Goal: Register for event/course

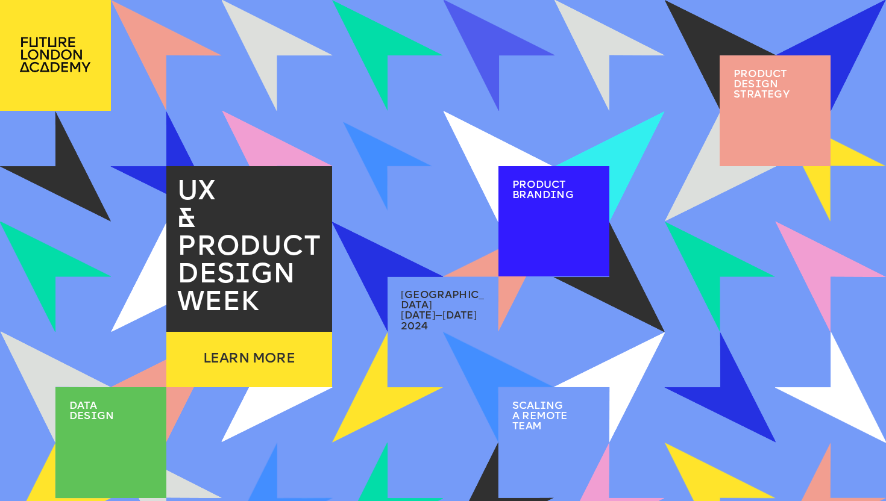
click at [384, 164] on img at bounding box center [387, 166] width 89 height 89
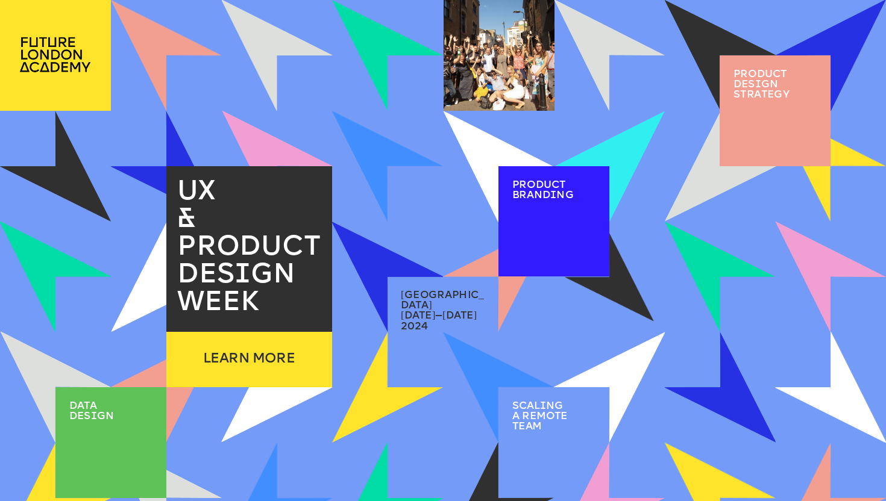
click at [696, 259] on img at bounding box center [720, 277] width 111 height 111
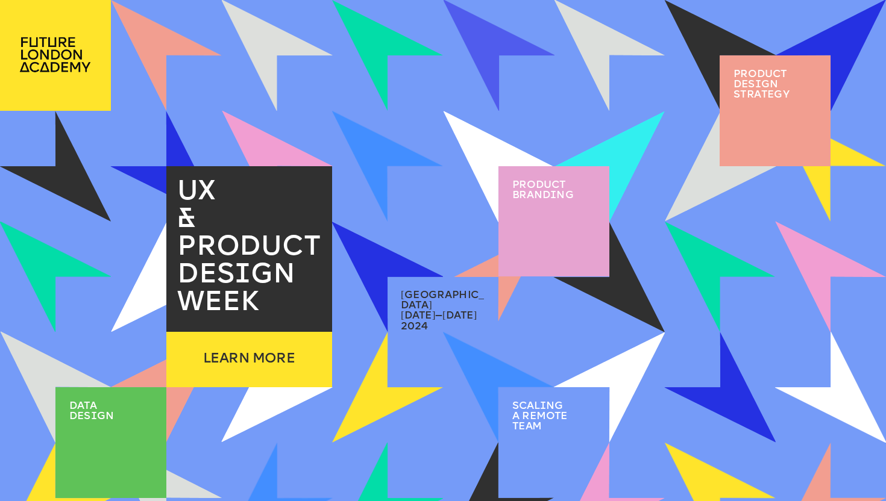
click at [539, 247] on div "2 / 2" at bounding box center [554, 251] width 90 height 34
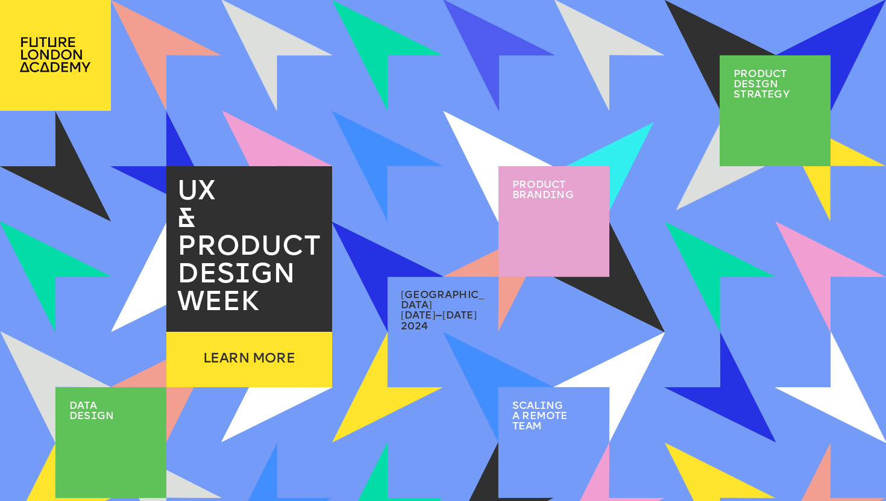
click at [777, 114] on div at bounding box center [774, 110] width 111 height 111
click at [754, 89] on span "product des i gn strategy" at bounding box center [761, 84] width 56 height 31
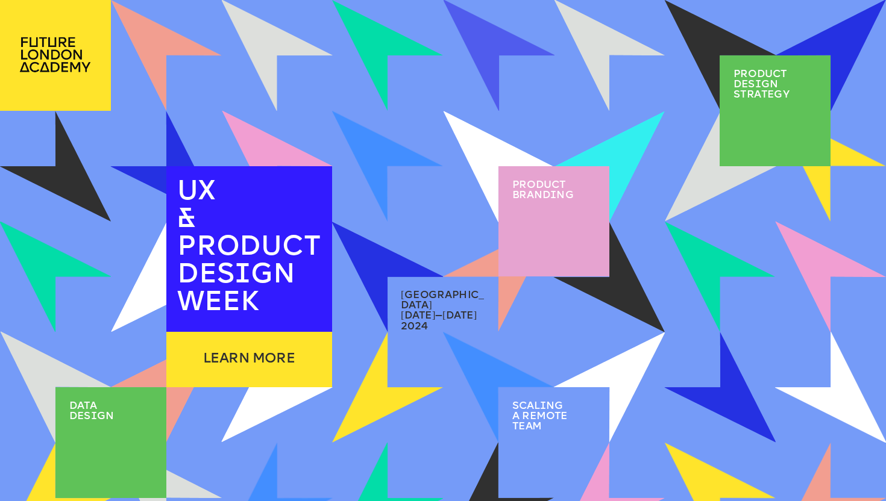
click at [236, 279] on span "I" at bounding box center [242, 276] width 16 height 28
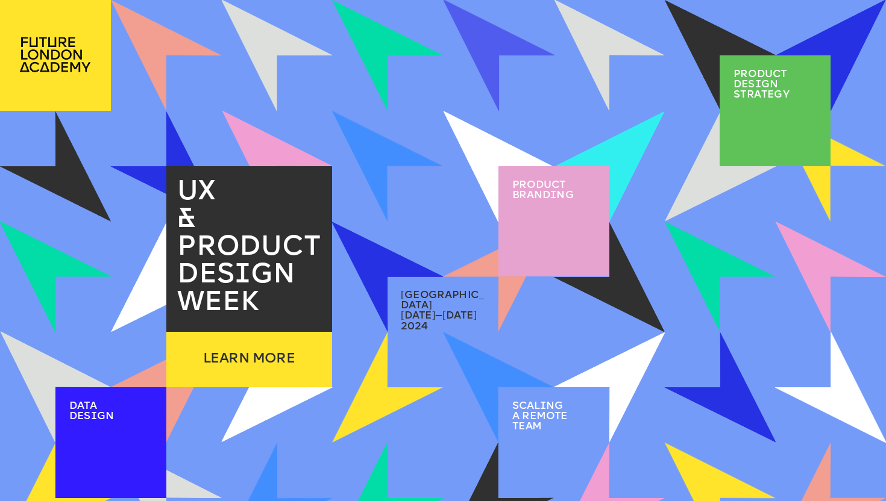
click at [121, 414] on p "des i gn" at bounding box center [96, 417] width 55 height 10
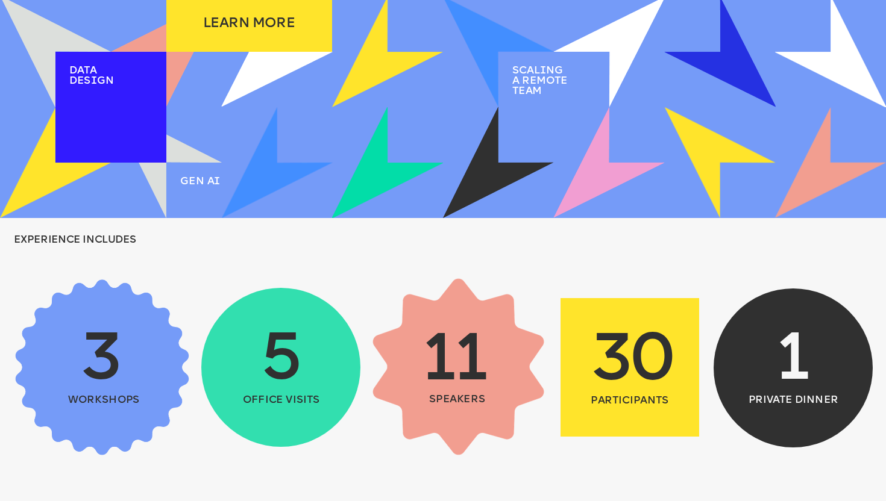
scroll to position [490, 0]
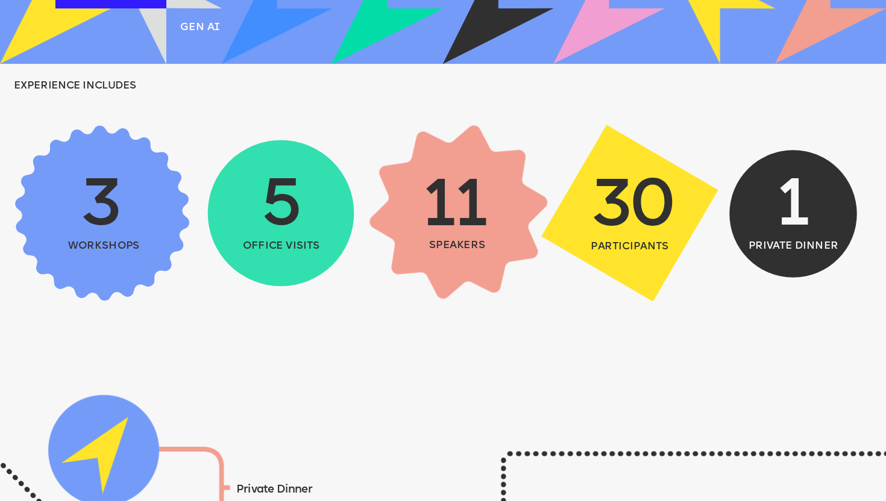
click at [110, 220] on span "3" at bounding box center [102, 208] width 42 height 67
click at [236, 241] on p "office visits" at bounding box center [281, 246] width 97 height 10
click at [459, 251] on img at bounding box center [458, 212] width 217 height 217
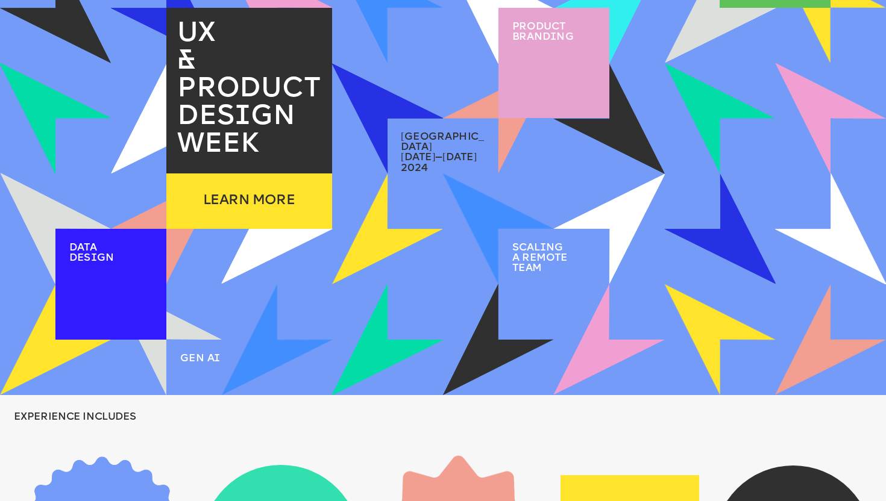
scroll to position [0, 0]
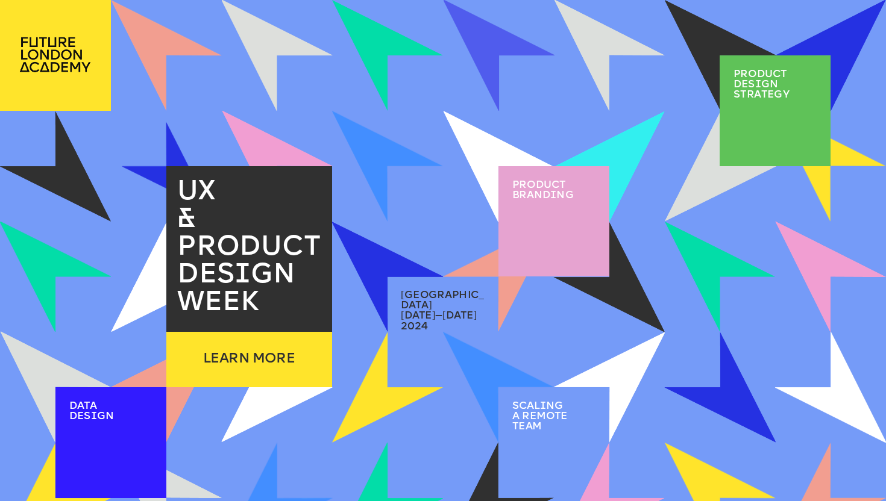
click at [222, 227] on p "&" at bounding box center [254, 221] width 155 height 28
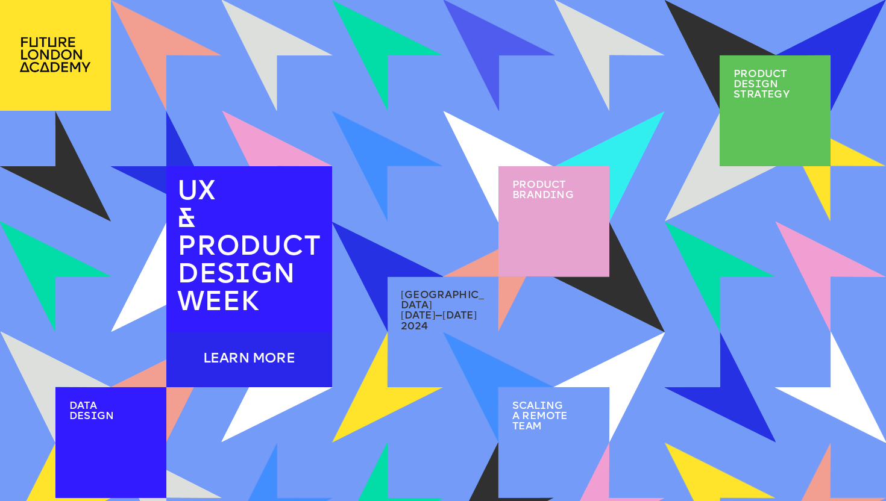
click at [231, 349] on div "LEARN MORE" at bounding box center [249, 359] width 166 height 55
